Goal: Find contact information: Find contact information

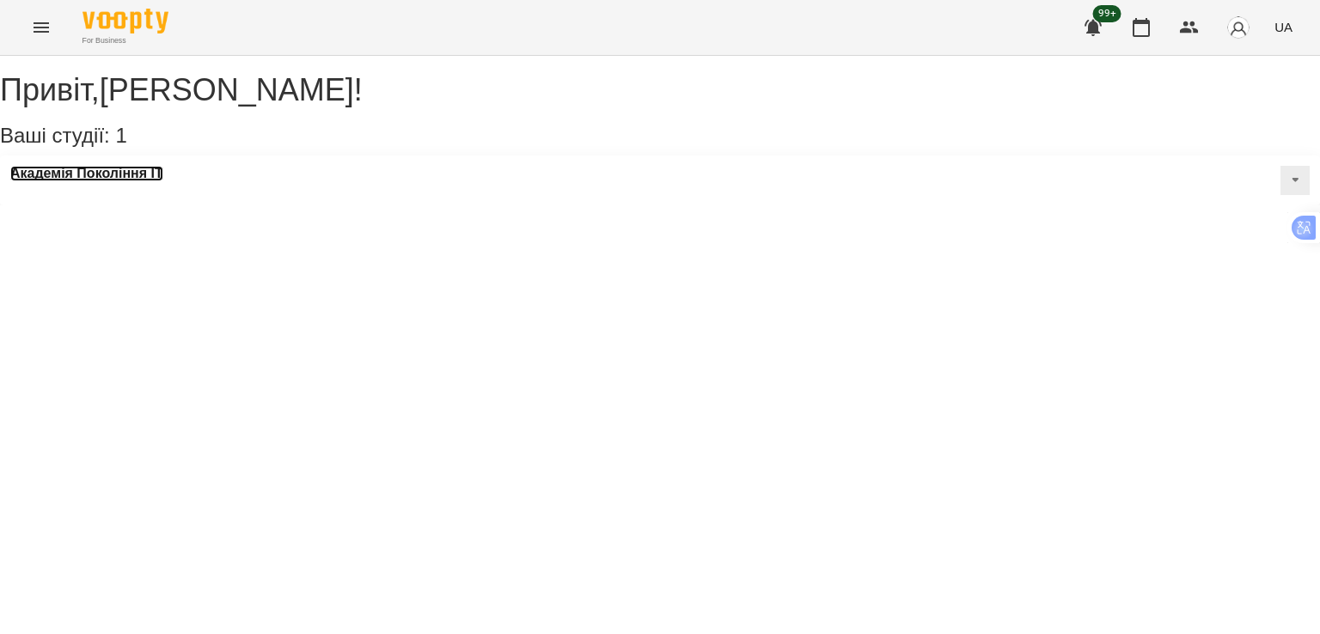
click at [101, 181] on h3 "Академія Покоління ІТ" at bounding box center [86, 173] width 153 height 15
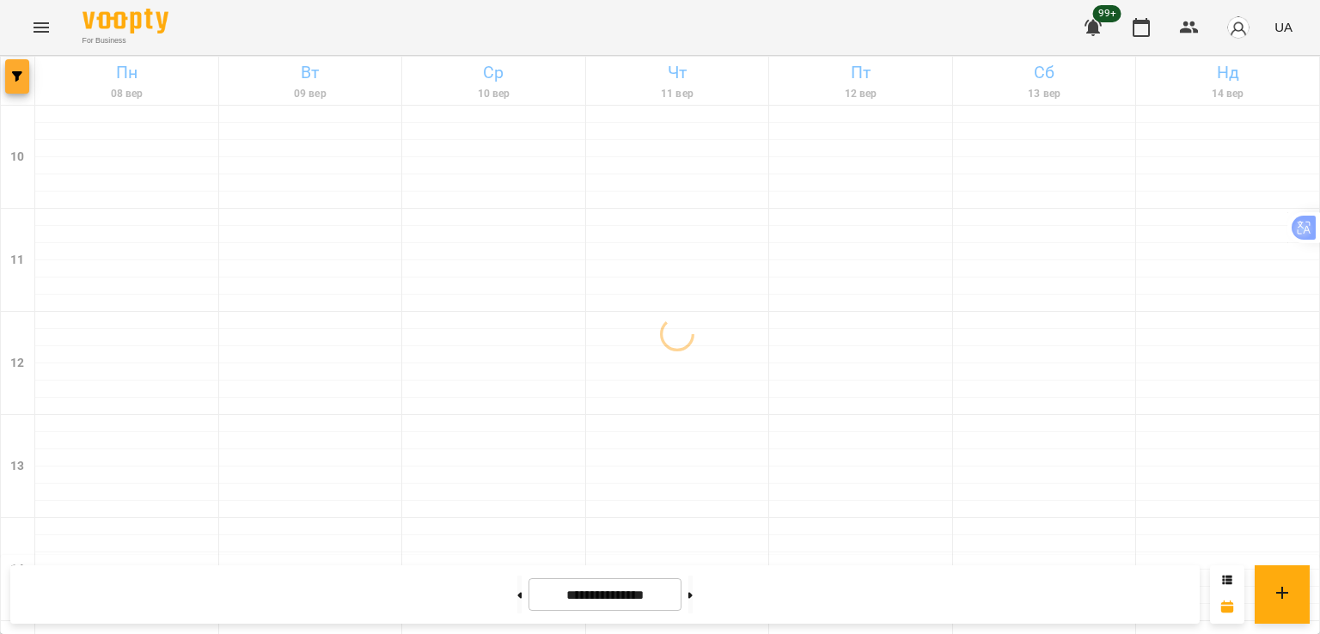
click at [15, 81] on icon "button" at bounding box center [17, 76] width 10 height 10
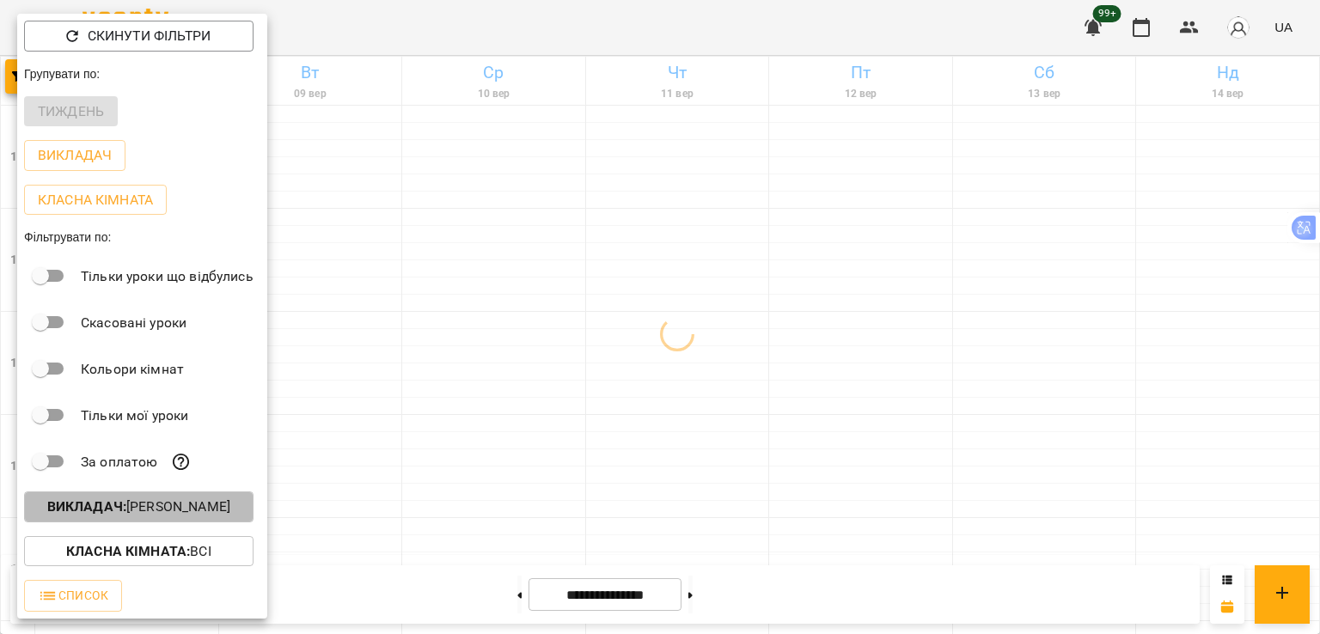
click at [124, 513] on b "Викладач :" at bounding box center [86, 507] width 79 height 16
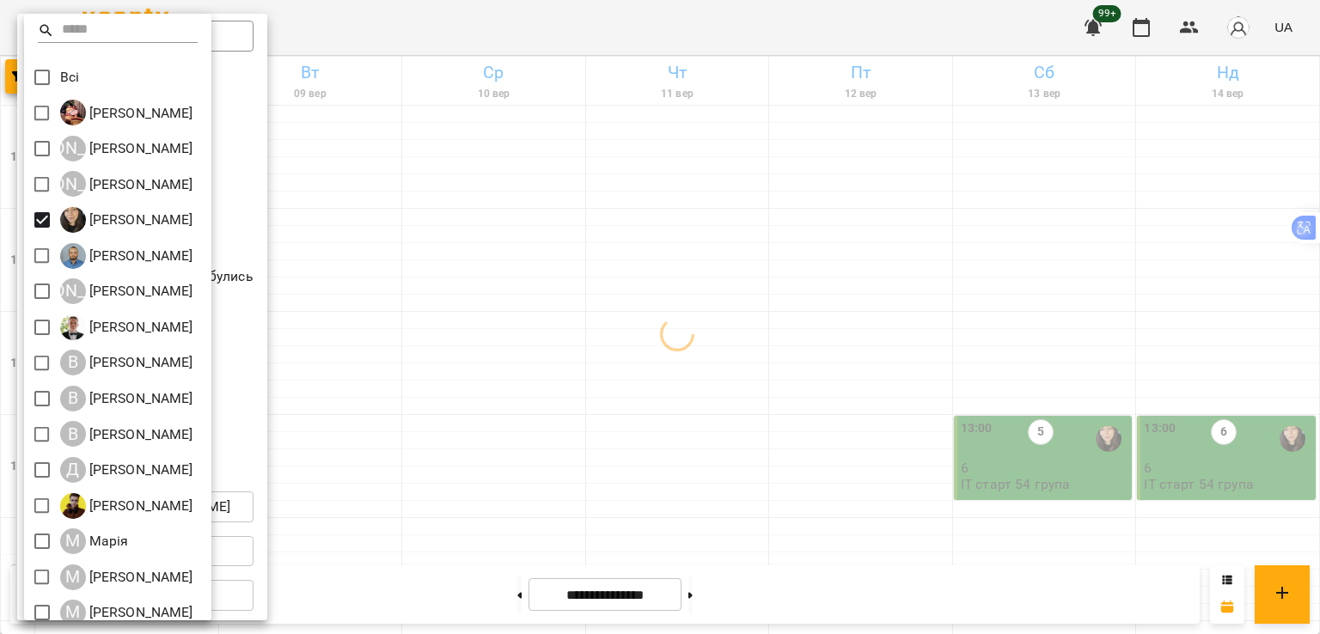
click at [430, 348] on div at bounding box center [660, 317] width 1320 height 634
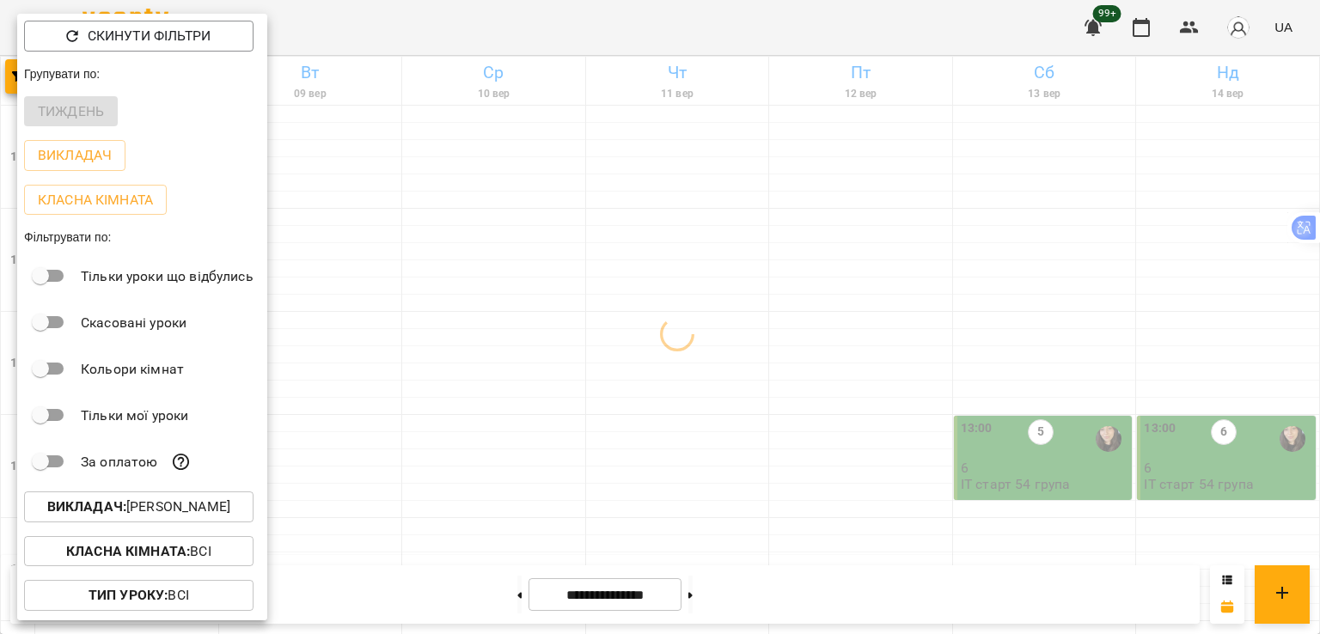
click at [427, 314] on div at bounding box center [660, 317] width 1320 height 634
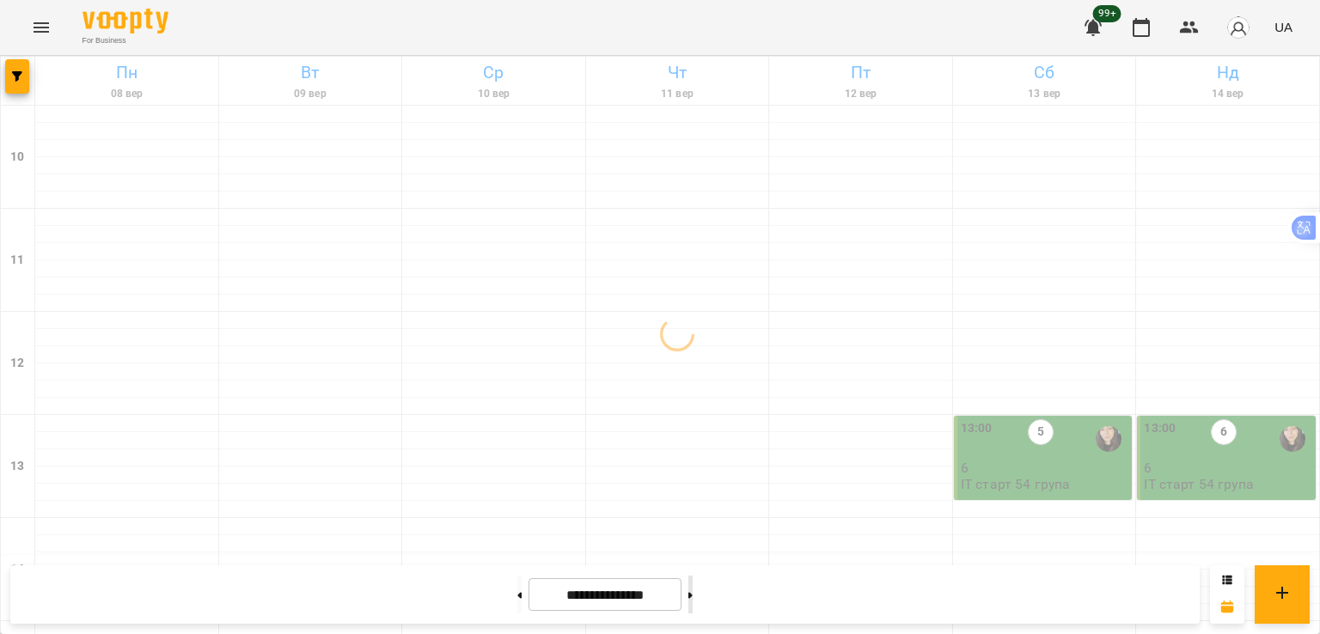
click at [693, 598] on button at bounding box center [690, 595] width 4 height 38
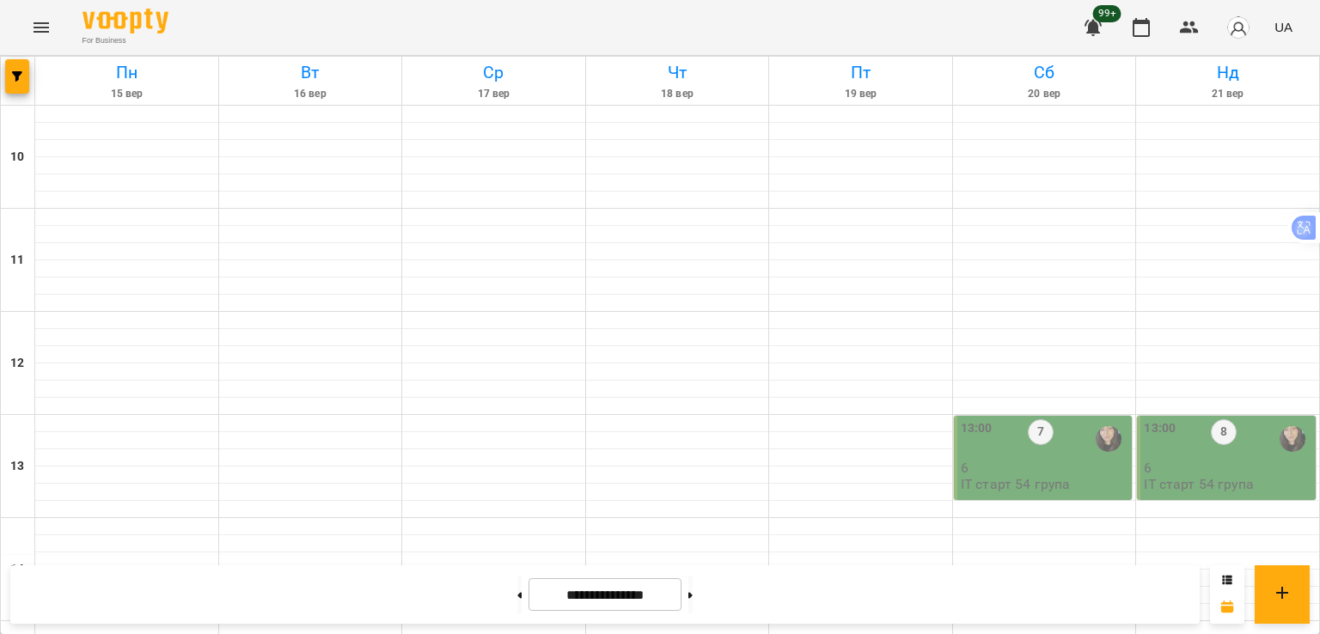
scroll to position [602, 0]
click at [517, 594] on button at bounding box center [519, 595] width 4 height 38
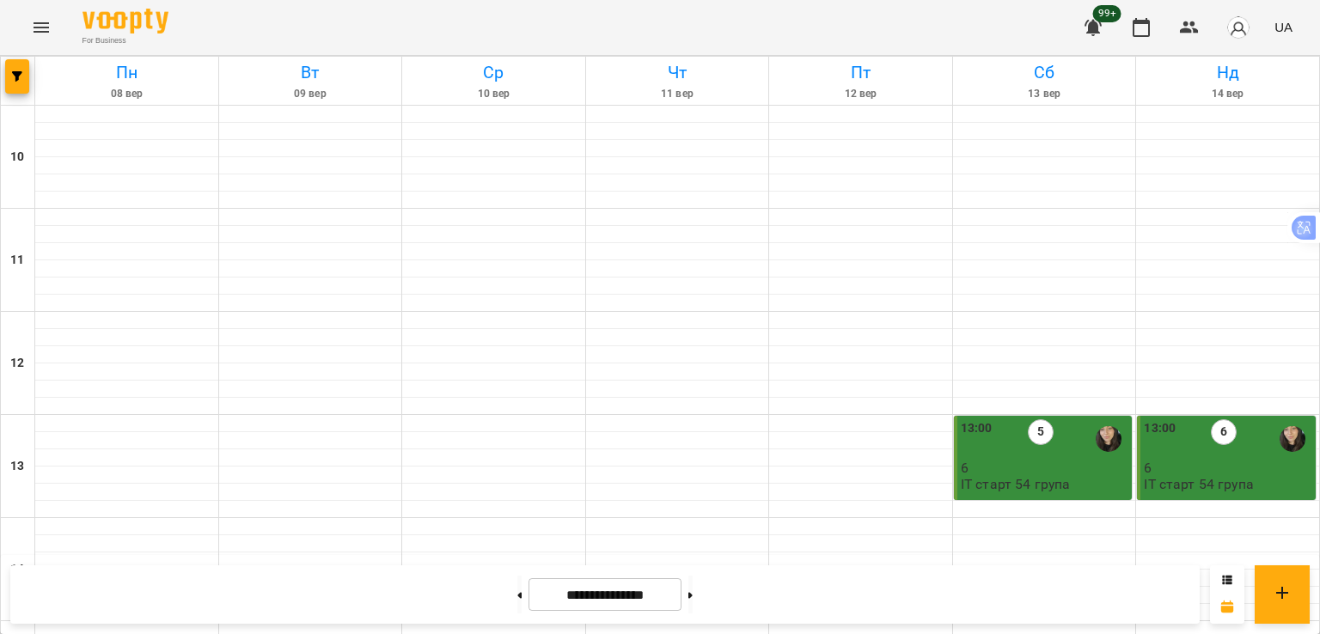
scroll to position [688, 0]
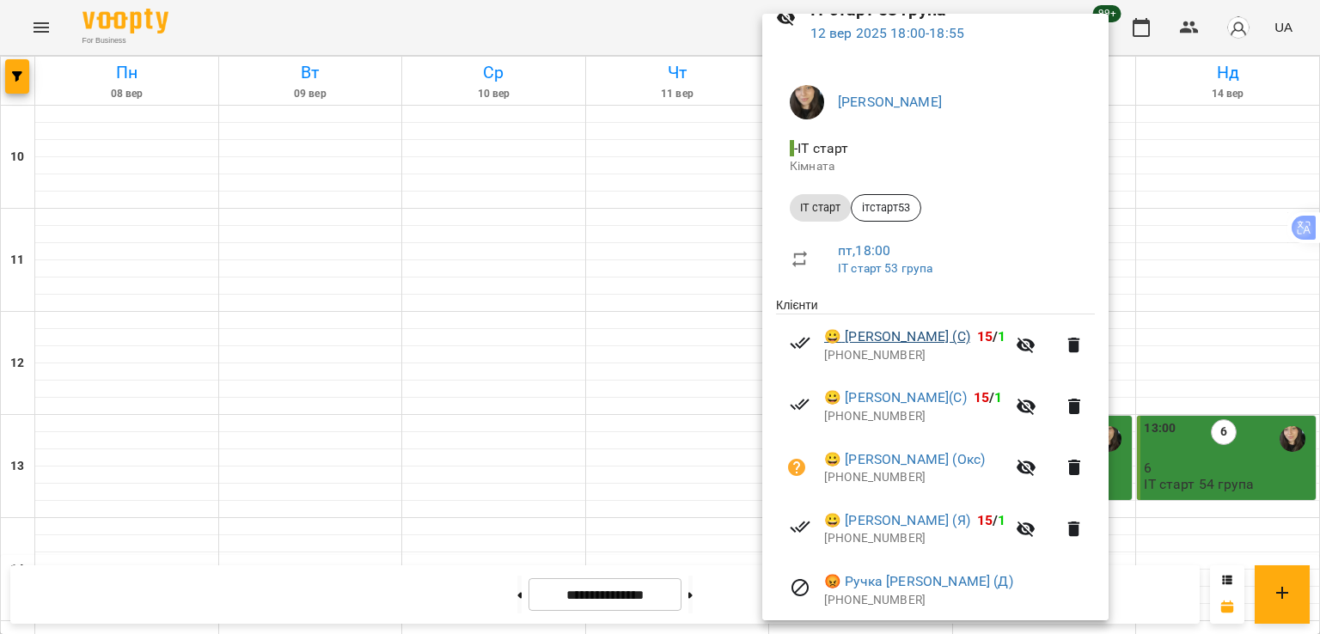
scroll to position [147, 0]
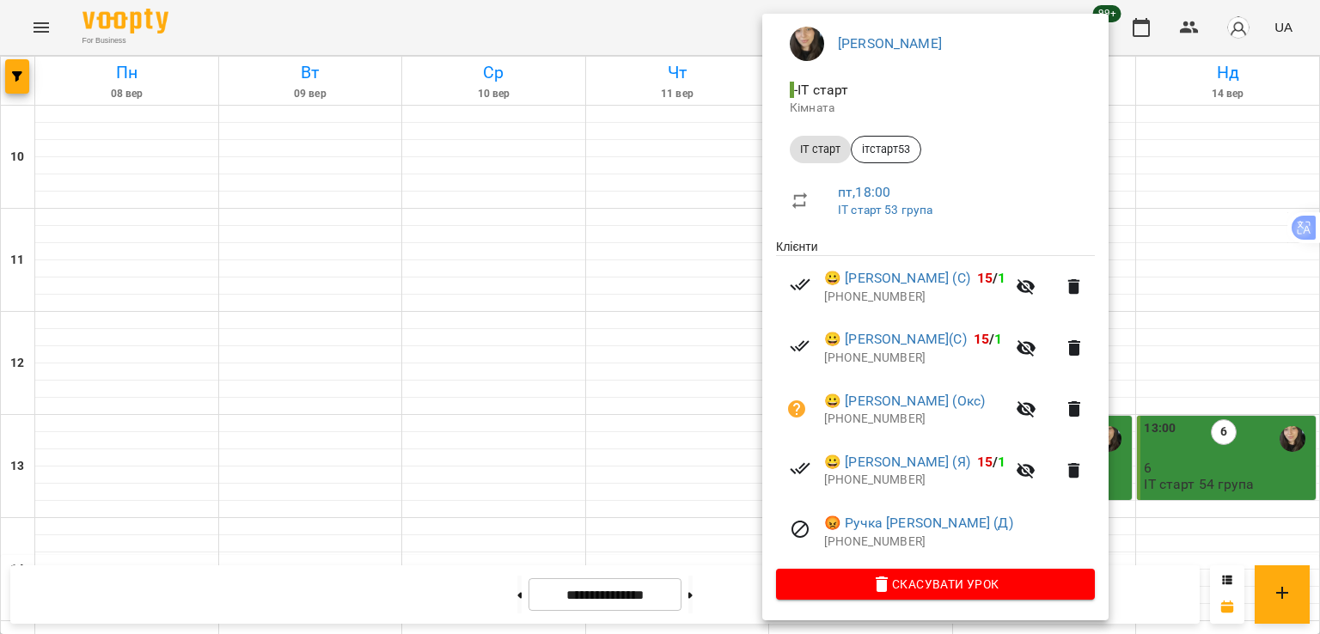
click at [21, 75] on div at bounding box center [660, 317] width 1320 height 634
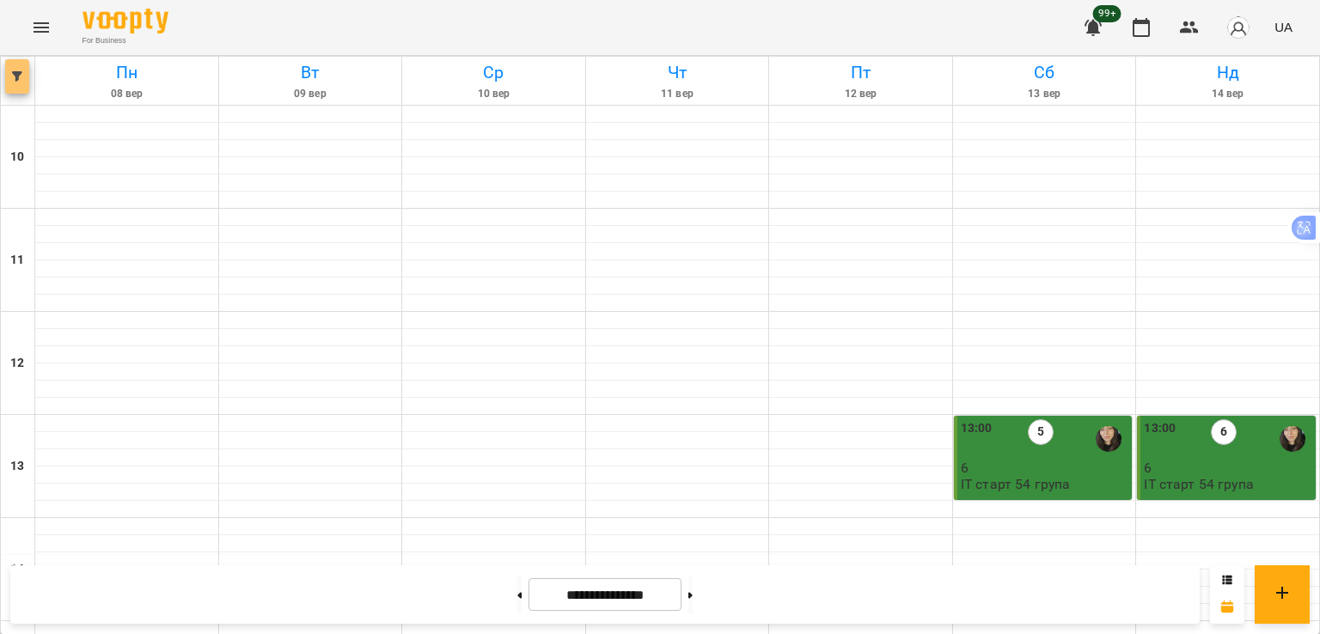
click at [24, 64] on button "button" at bounding box center [17, 76] width 24 height 34
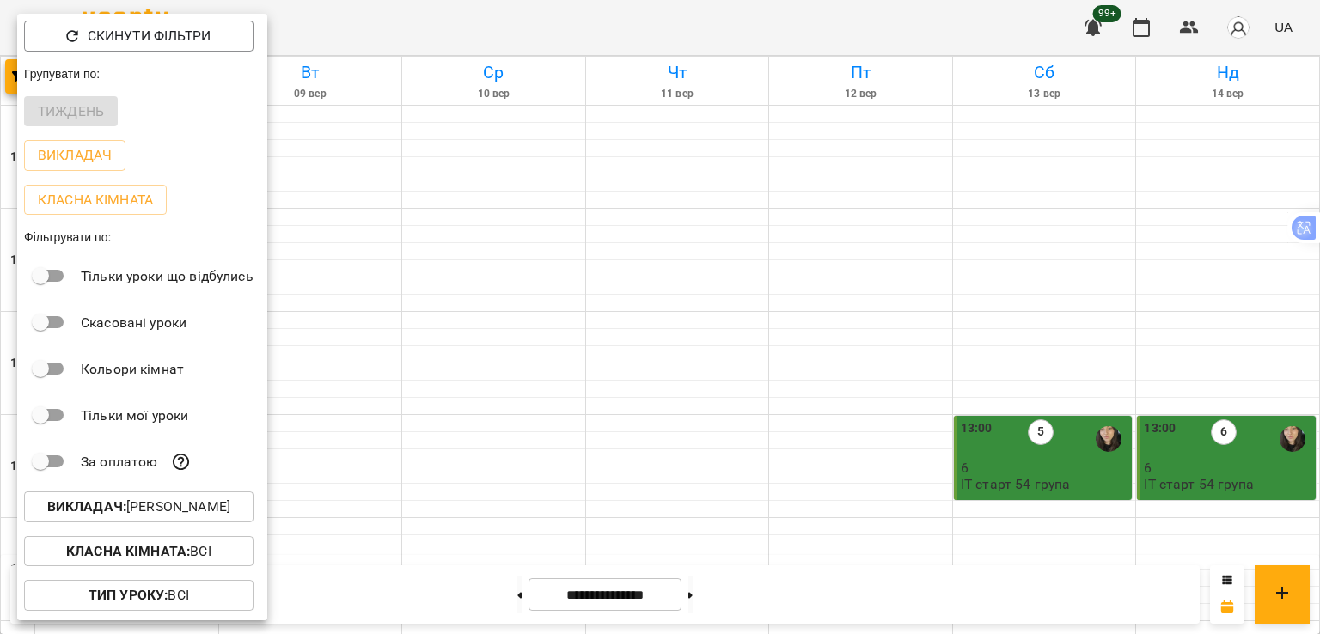
click at [110, 511] on b "Викладач :" at bounding box center [86, 507] width 79 height 16
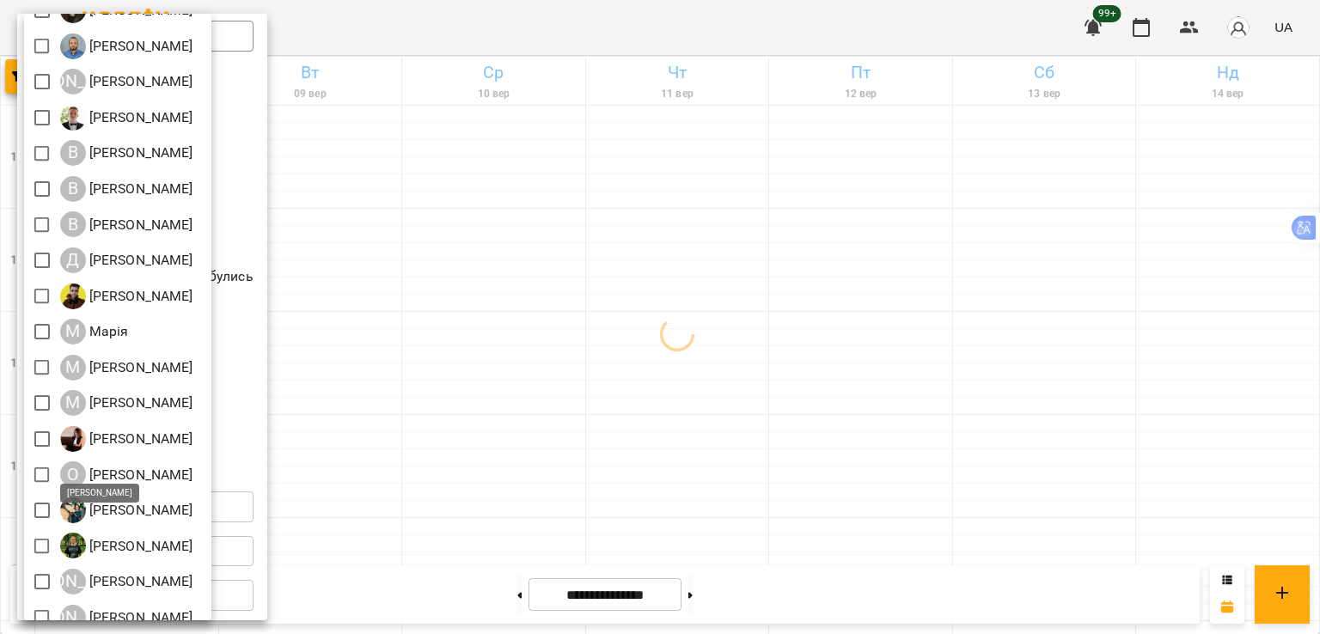
scroll to position [228, 0]
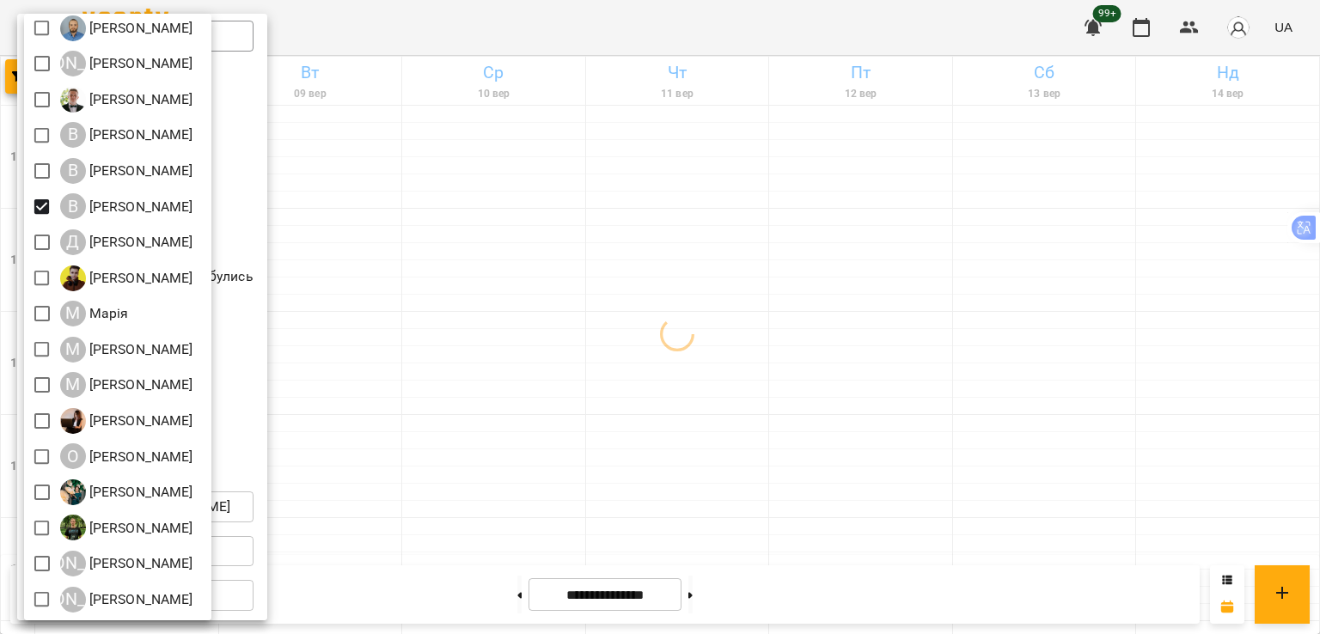
click at [849, 389] on div at bounding box center [660, 317] width 1320 height 634
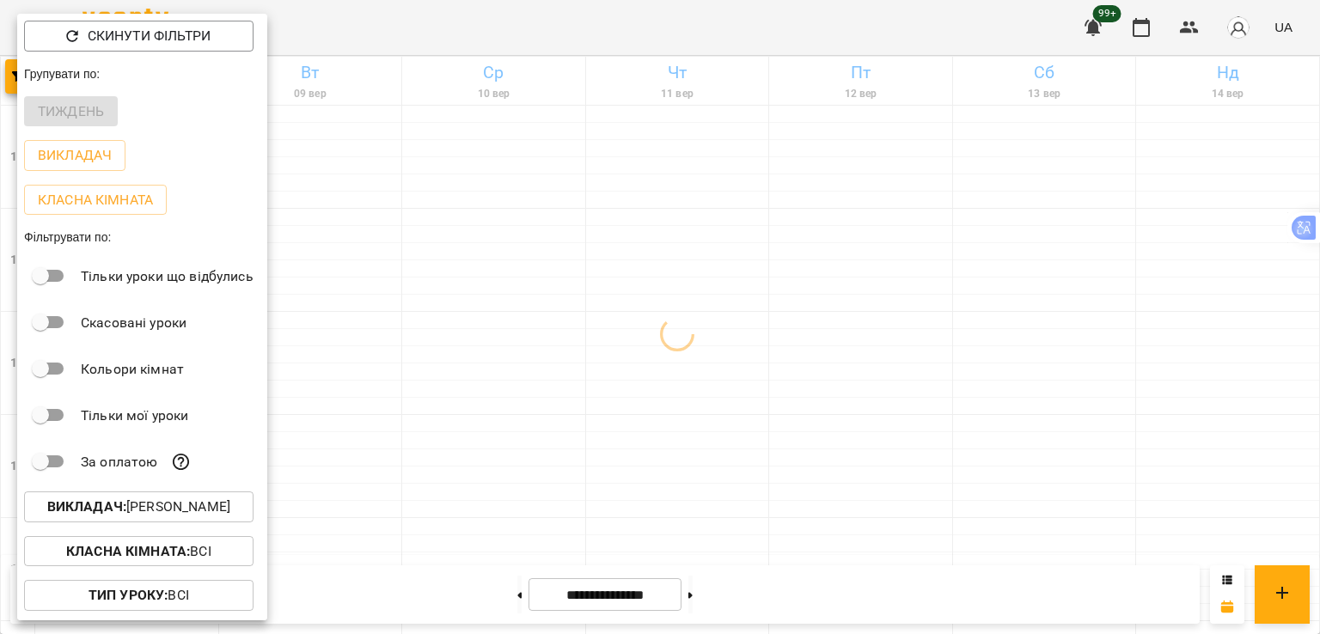
click at [858, 386] on div at bounding box center [660, 317] width 1320 height 634
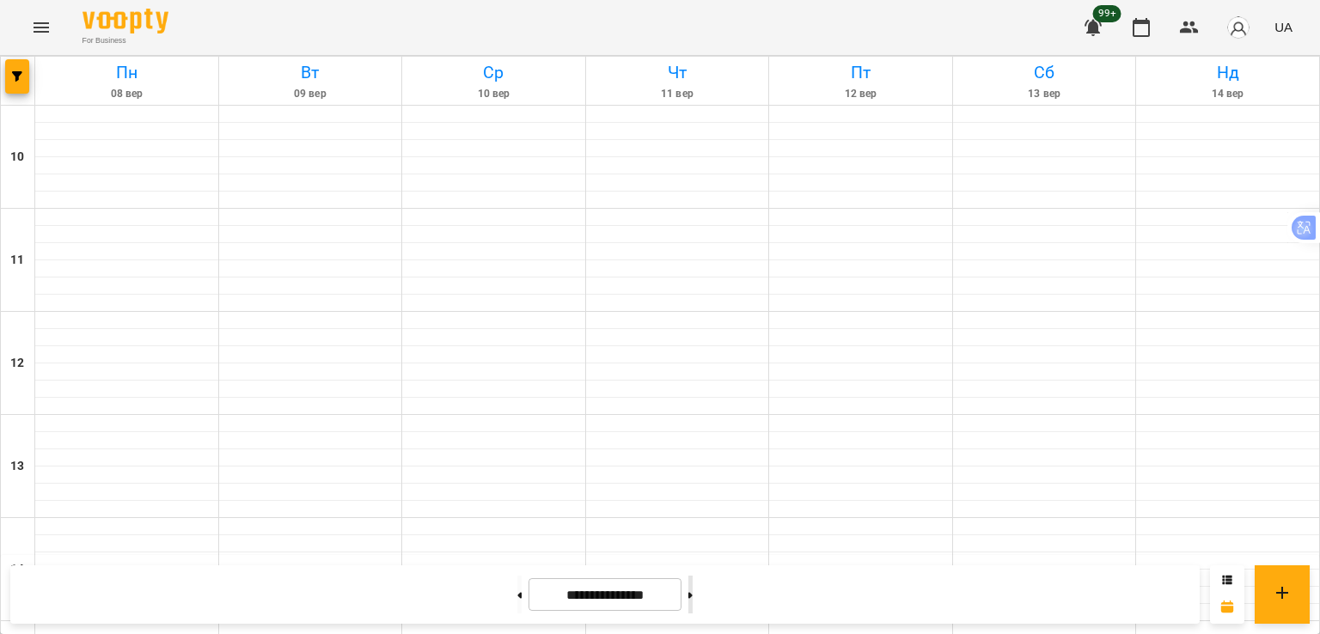
scroll to position [632, 0]
click at [693, 596] on button at bounding box center [690, 595] width 4 height 38
click at [517, 592] on button at bounding box center [519, 595] width 4 height 38
type input "**********"
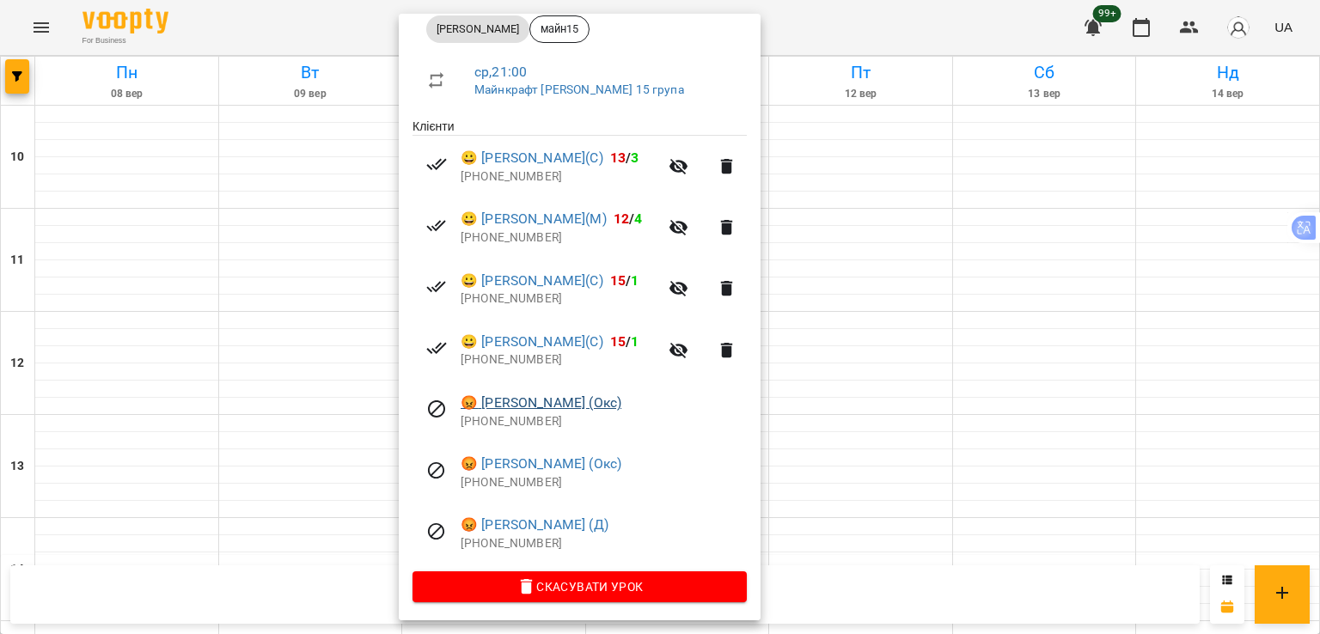
scroll to position [269, 0]
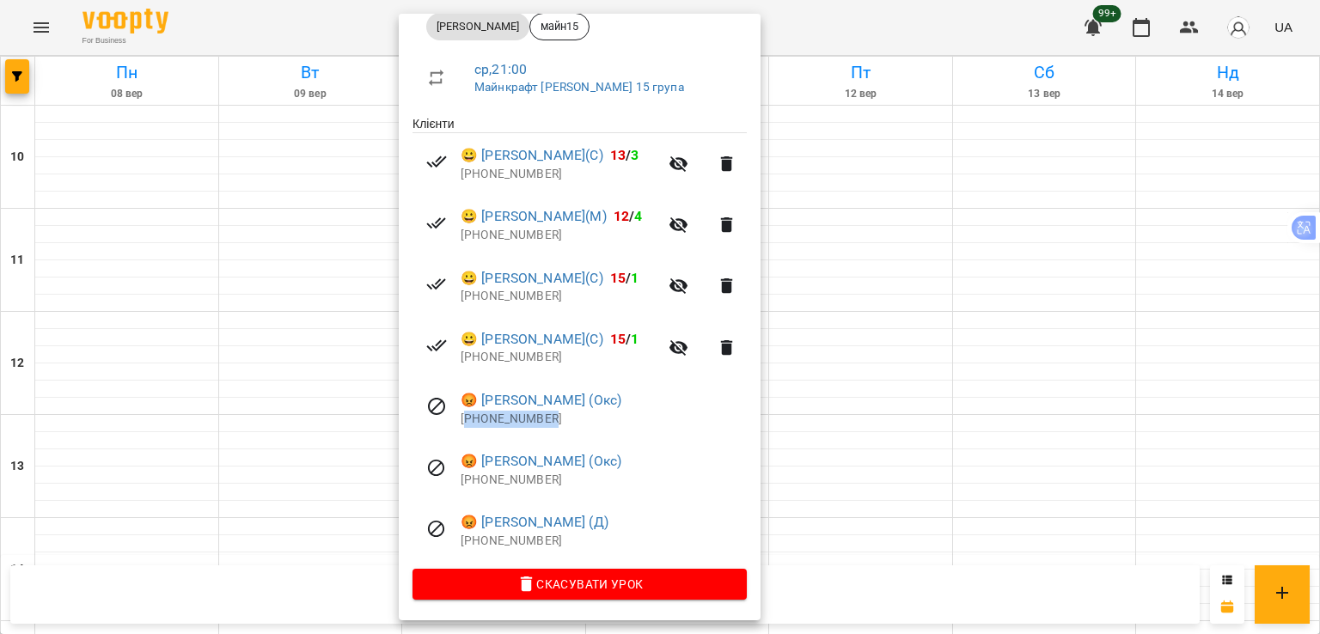
drag, startPoint x: 526, startPoint y: 413, endPoint x: 469, endPoint y: 412, distance: 56.7
click at [469, 412] on p "[PHONE_NUMBER]" at bounding box center [604, 419] width 286 height 17
copy p "380960451600"
click at [9, 59] on div at bounding box center [660, 317] width 1320 height 634
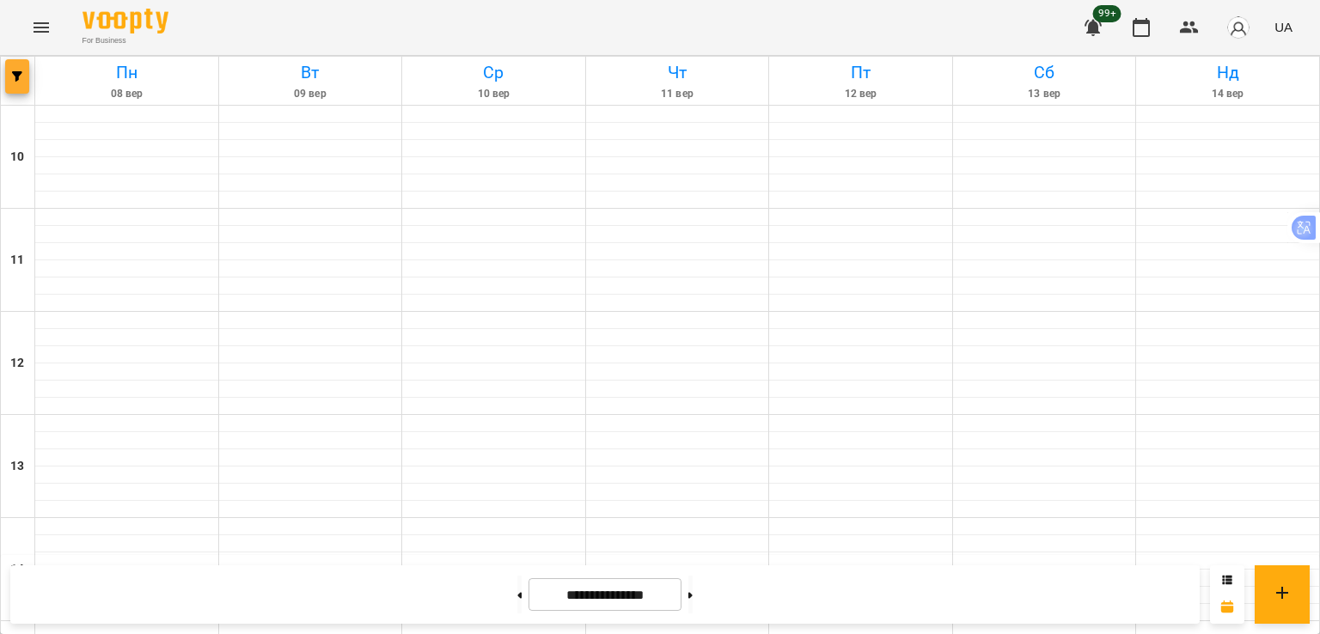
click at [9, 77] on span "button" at bounding box center [17, 76] width 24 height 10
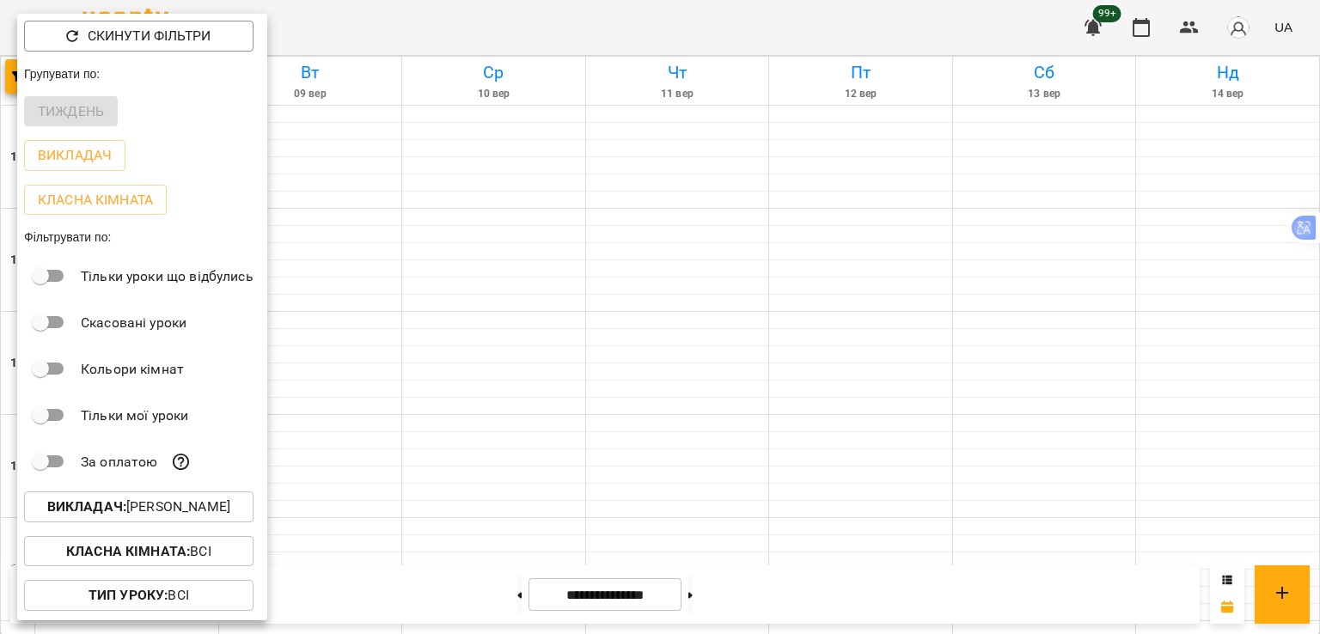
click at [114, 510] on b "Викладач :" at bounding box center [86, 507] width 79 height 16
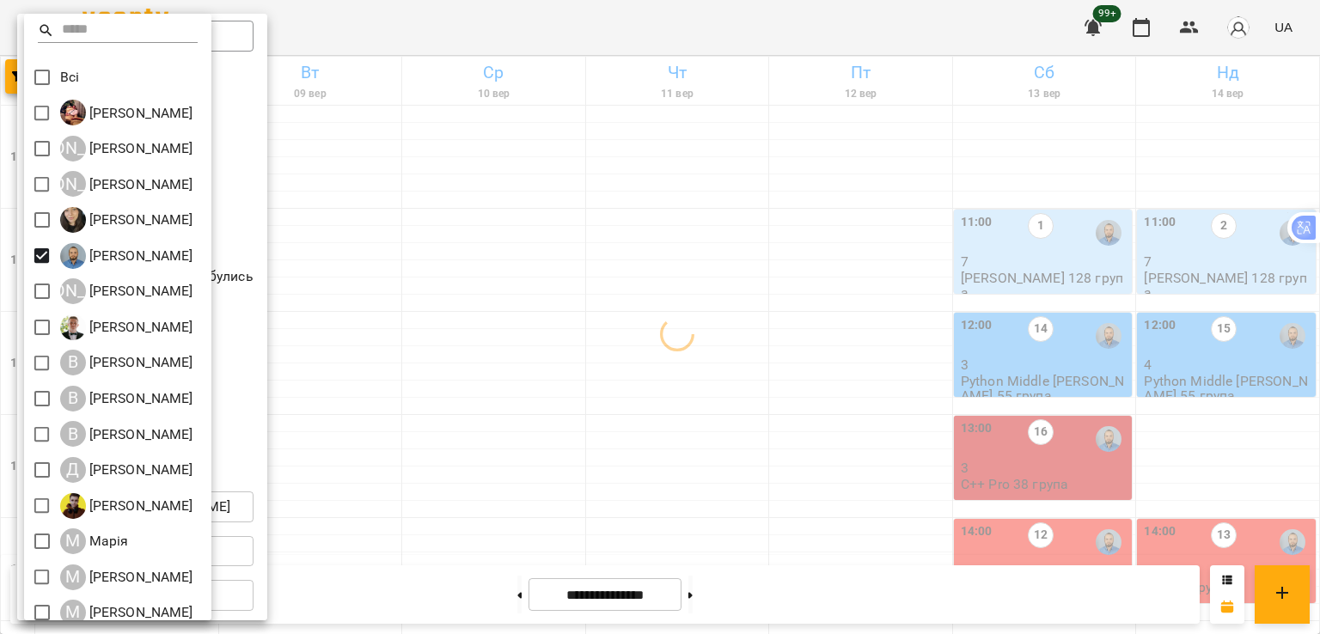
click at [1071, 298] on div at bounding box center [660, 317] width 1320 height 634
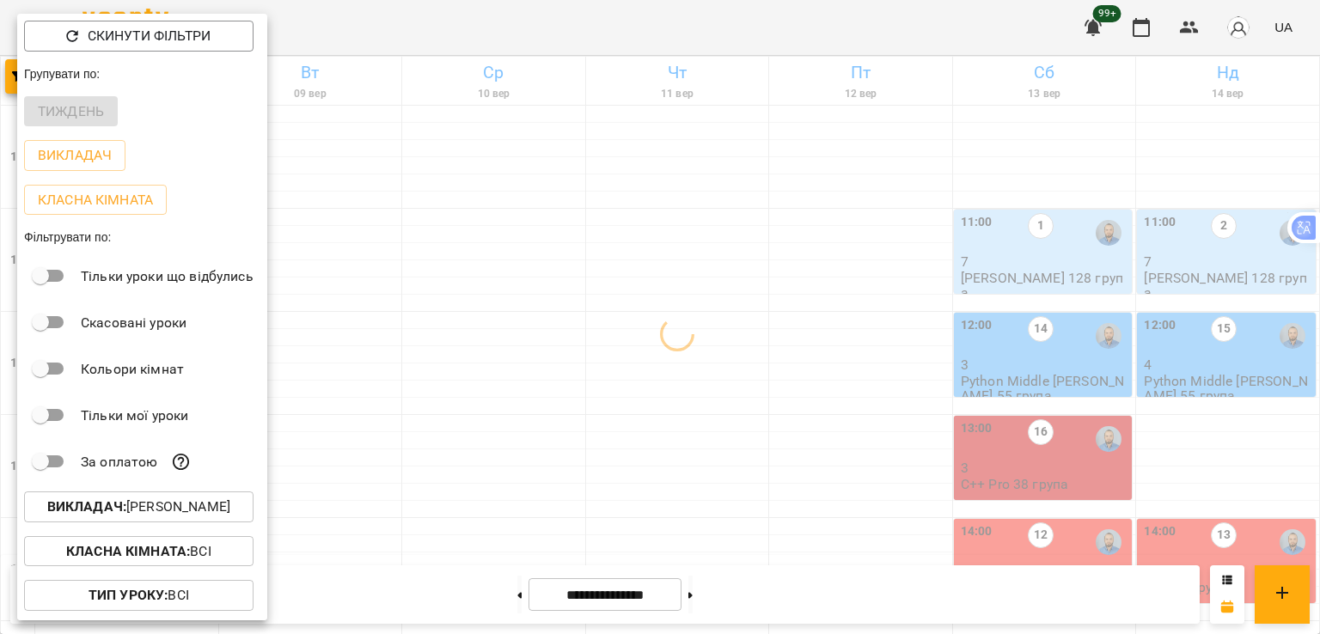
click at [1068, 417] on div at bounding box center [660, 317] width 1320 height 634
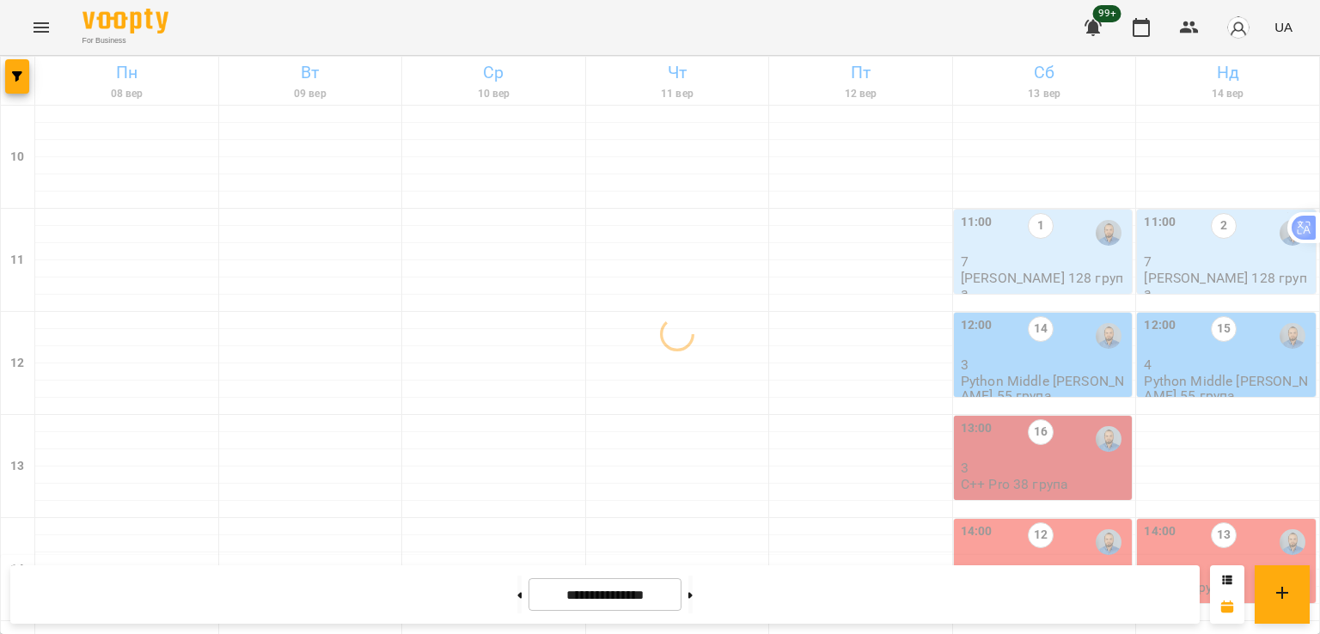
scroll to position [202, 0]
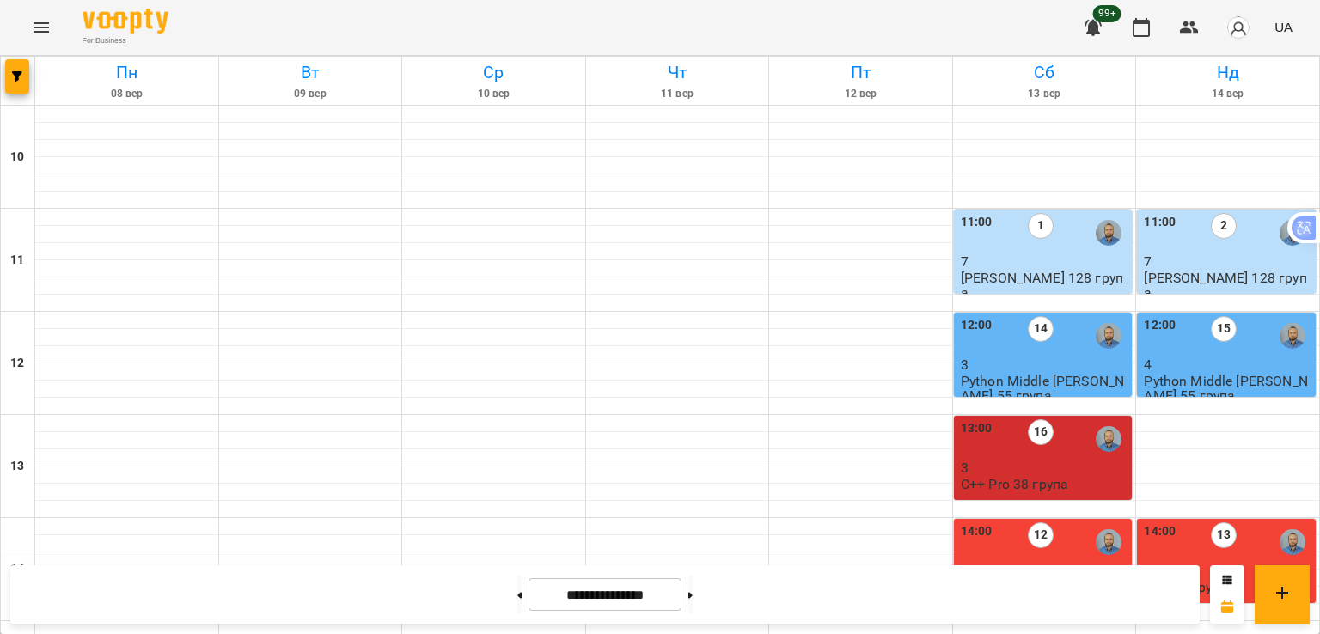
click at [1012, 461] on p "3" at bounding box center [1045, 468] width 168 height 15
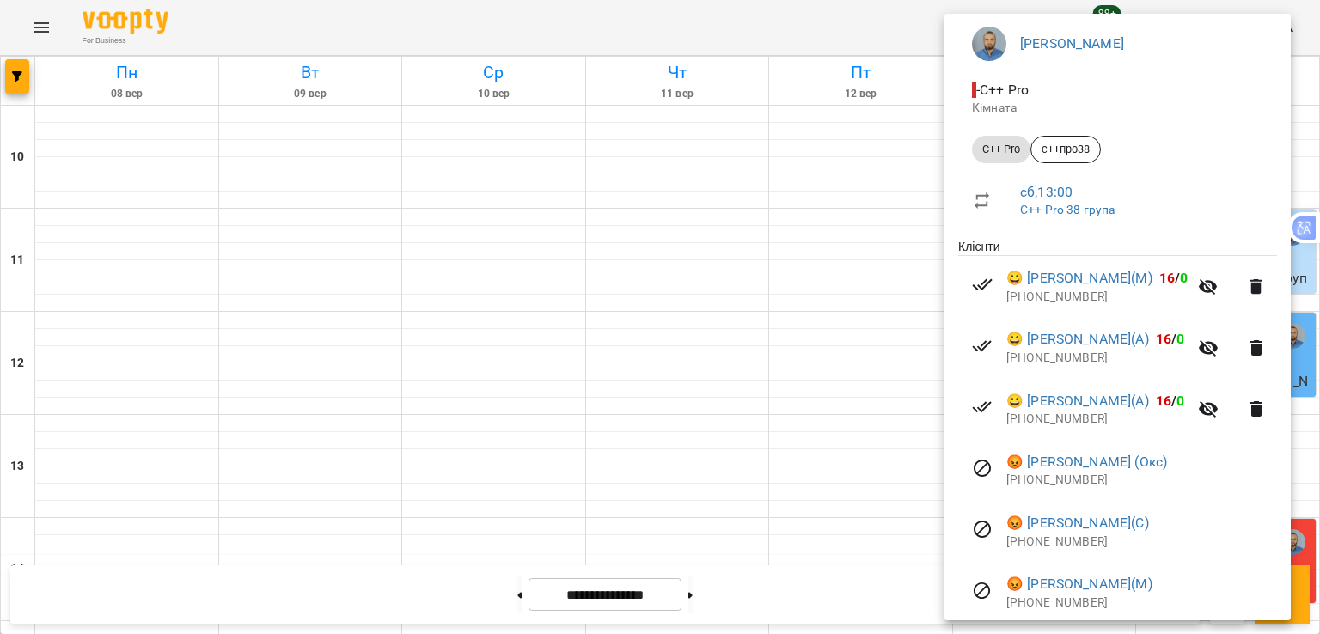
scroll to position [172, 0]
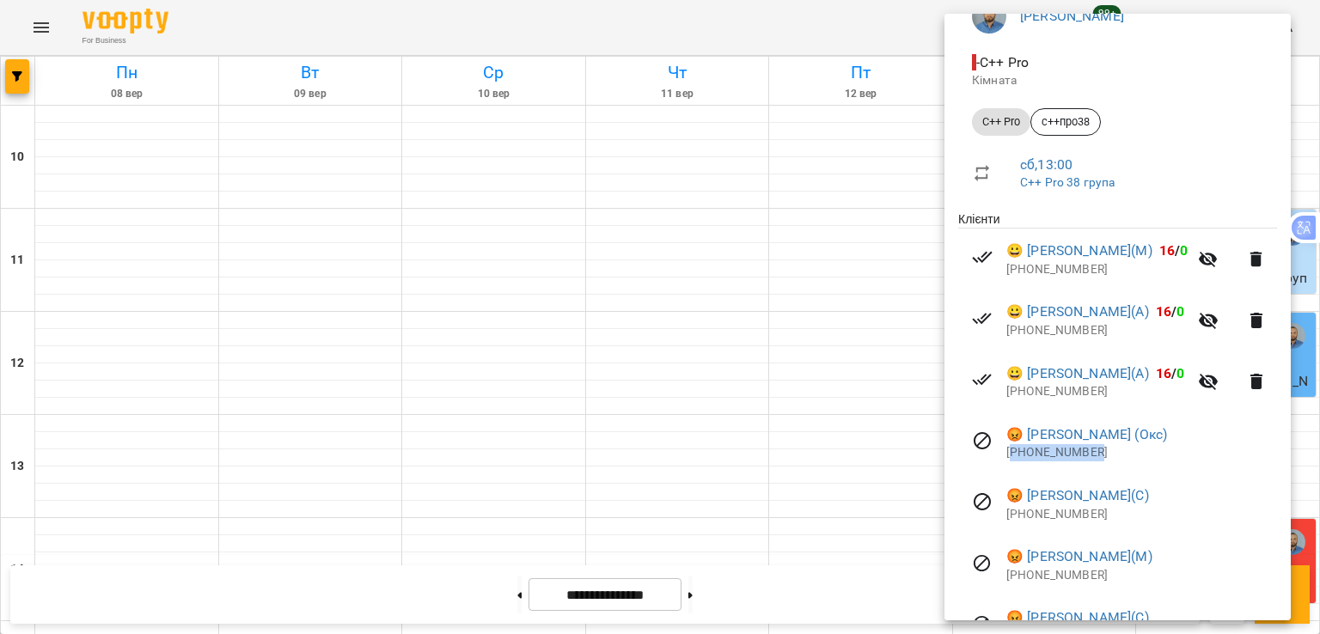
drag, startPoint x: 1099, startPoint y: 451, endPoint x: 1015, endPoint y: 456, distance: 84.4
click at [1015, 456] on p "[PHONE_NUMBER]" at bounding box center [1141, 452] width 271 height 17
copy p "380992105080"
